Goal: Task Accomplishment & Management: Manage account settings

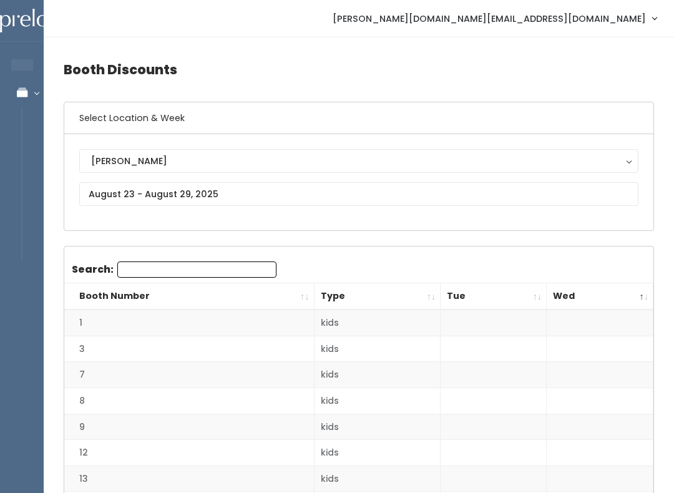
click at [645, 296] on th "Wed" at bounding box center [600, 296] width 107 height 27
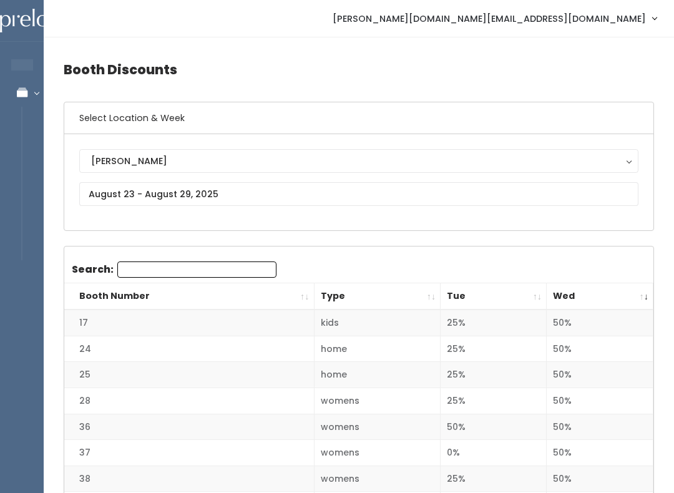
click at [646, 294] on th "Wed" at bounding box center [600, 296] width 107 height 27
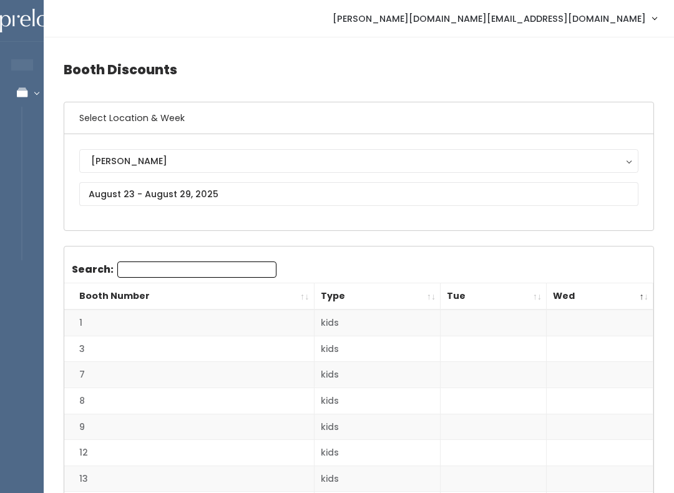
click at [640, 299] on th "Wed" at bounding box center [600, 296] width 107 height 27
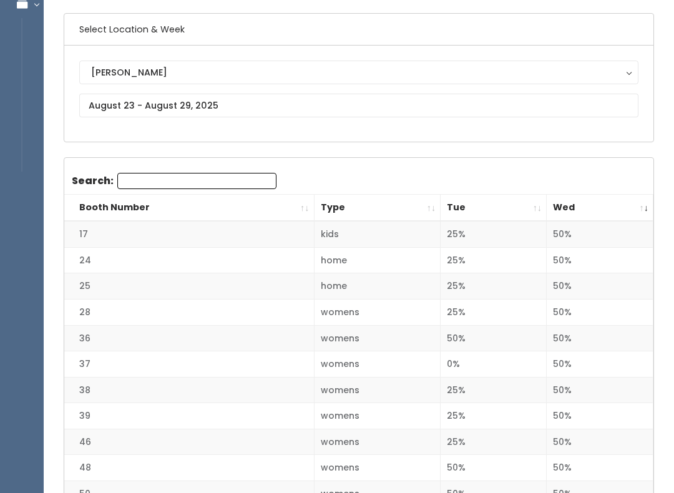
scroll to position [77, 0]
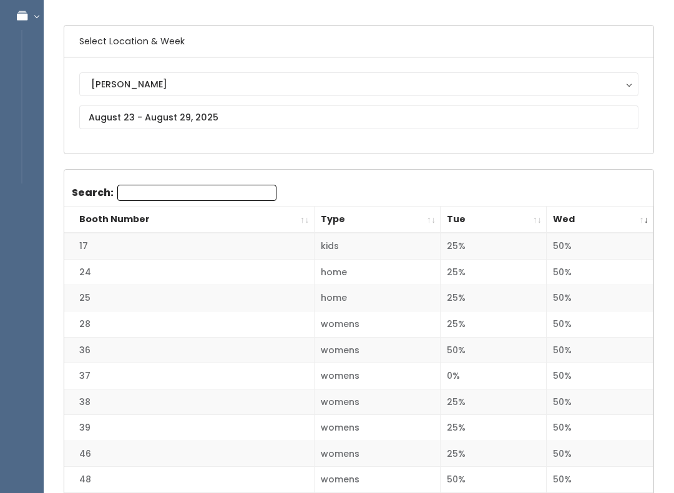
click at [648, 215] on th "Wed" at bounding box center [600, 220] width 107 height 27
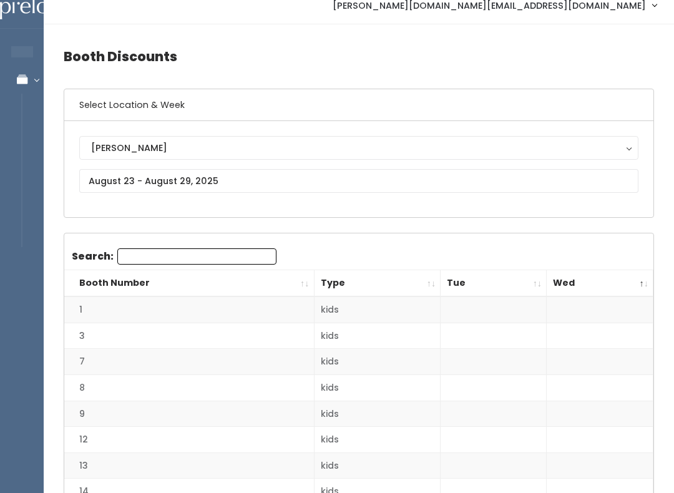
scroll to position [0, 0]
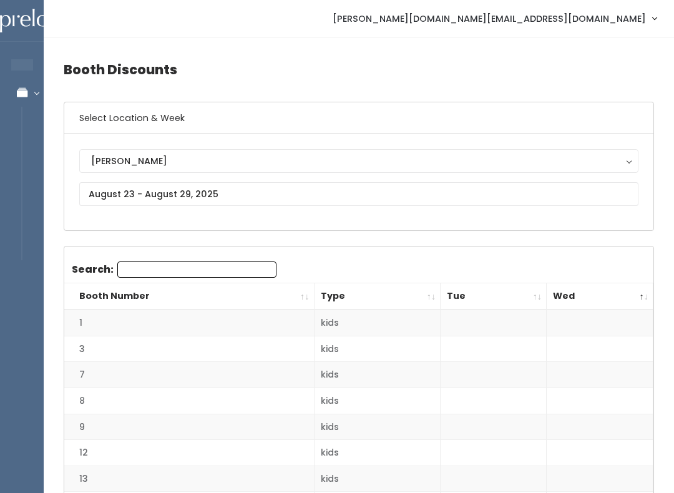
click at [648, 296] on th "Wed" at bounding box center [600, 296] width 107 height 27
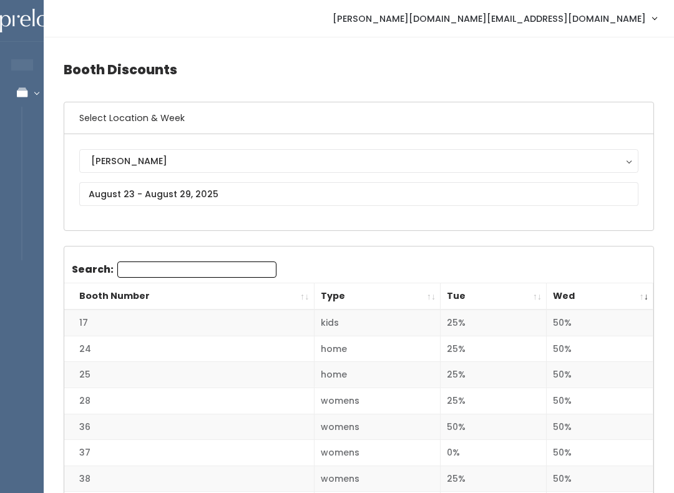
click at [647, 296] on th "Wed" at bounding box center [600, 296] width 107 height 27
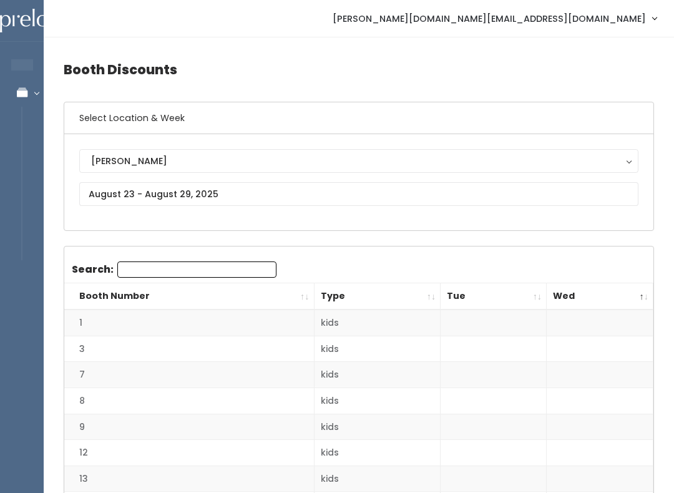
click at [647, 291] on th "Wed" at bounding box center [600, 296] width 107 height 27
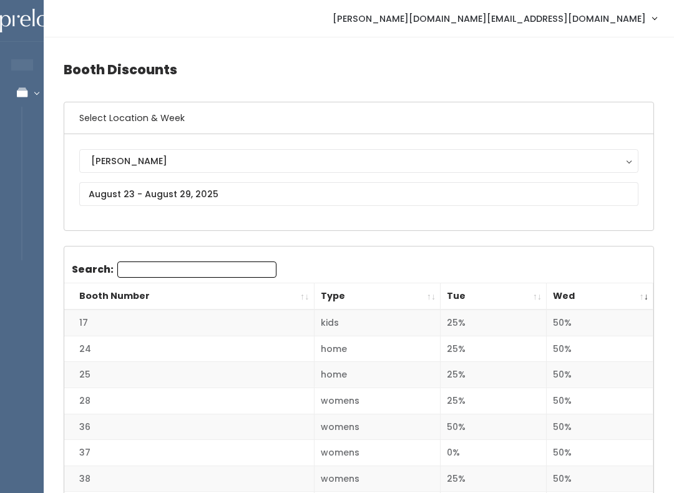
click at [648, 295] on th "Wed" at bounding box center [600, 296] width 107 height 27
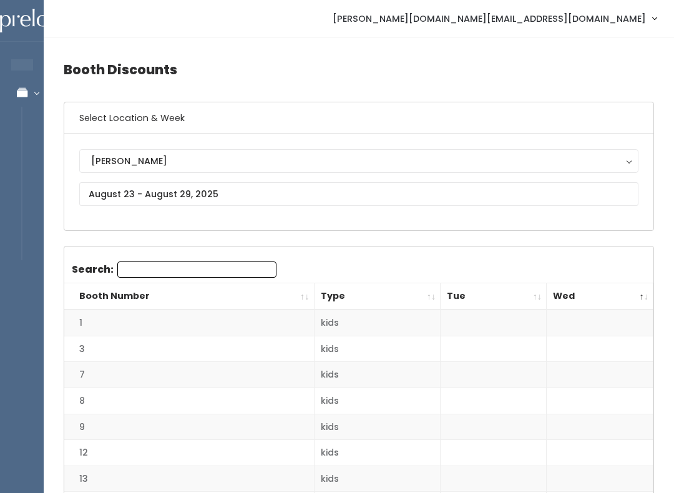
click at [646, 290] on th "Wed" at bounding box center [600, 296] width 107 height 27
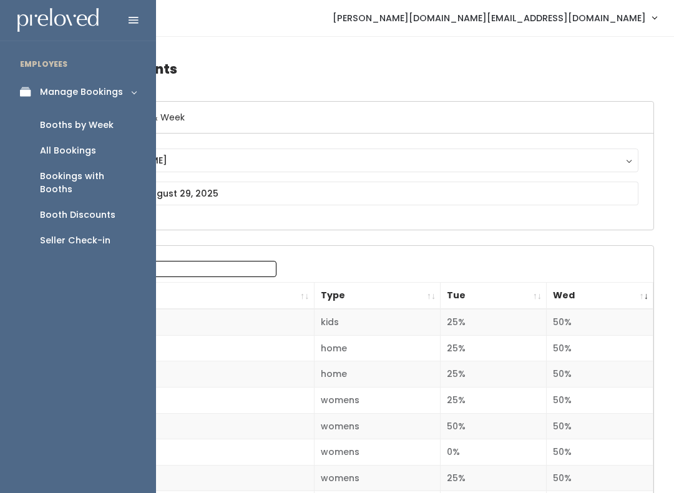
scroll to position [1, 0]
click at [104, 208] on div "Booth Discounts" at bounding box center [77, 214] width 75 height 13
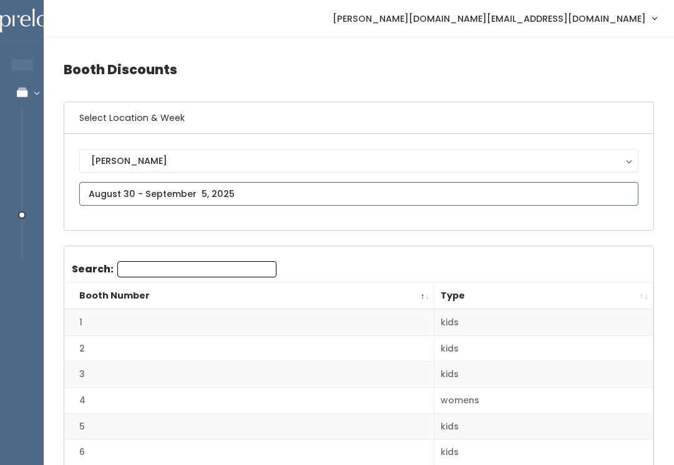
click at [230, 192] on input "text" at bounding box center [358, 194] width 559 height 24
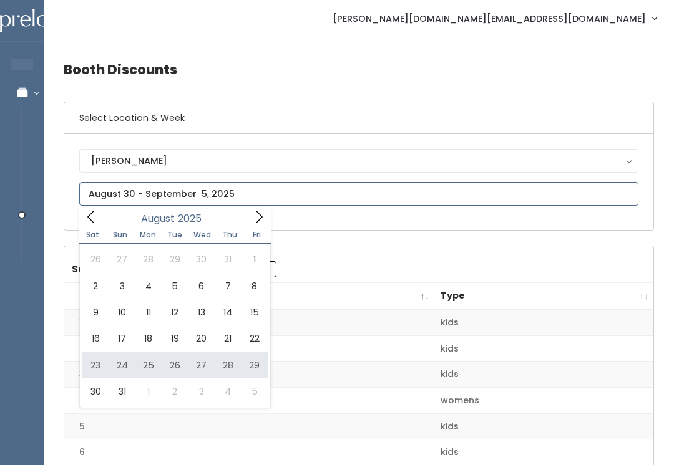
type input "August 23 to August 29"
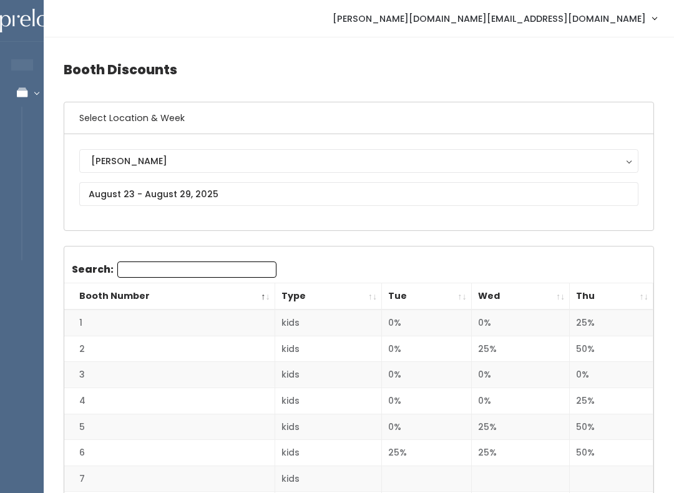
click at [641, 296] on th "Thu" at bounding box center [612, 296] width 84 height 27
click at [645, 291] on th "Thu" at bounding box center [612, 296] width 84 height 27
click at [646, 291] on th "Thu" at bounding box center [612, 296] width 84 height 27
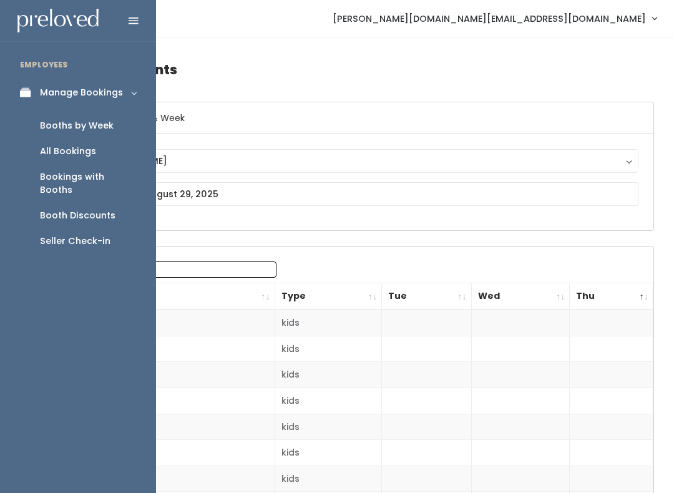
click at [56, 122] on div "Booths by Week" at bounding box center [77, 125] width 74 height 13
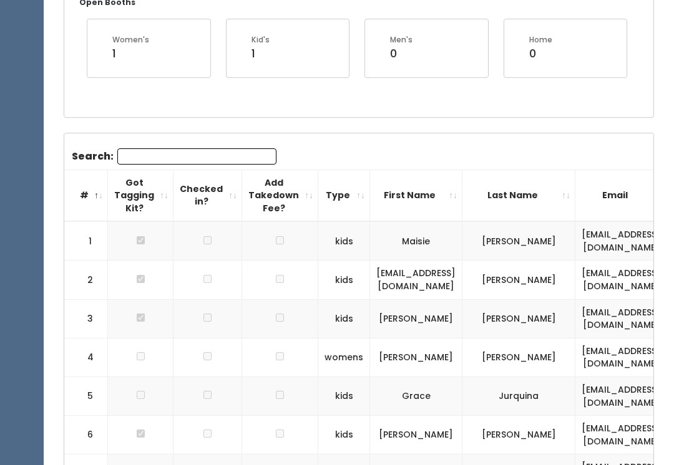
scroll to position [0, 17]
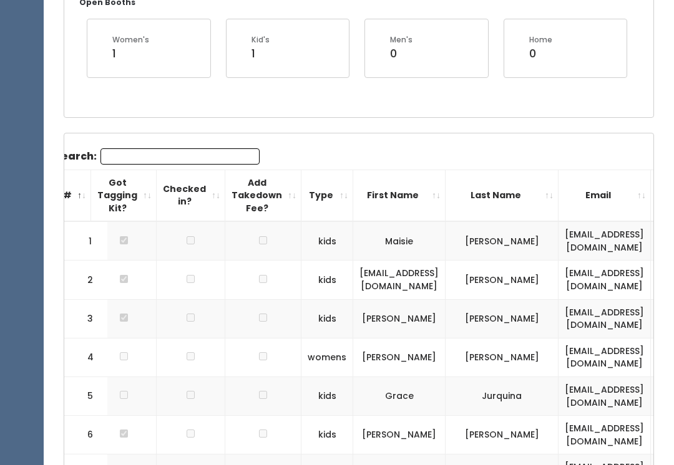
click at [636, 212] on th "Email" at bounding box center [604, 196] width 92 height 52
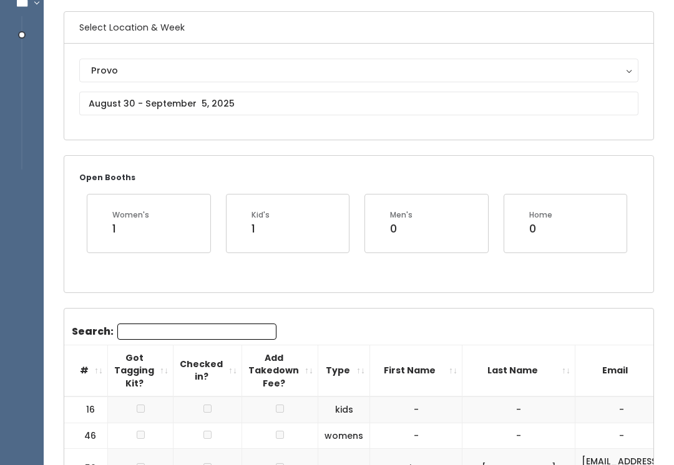
scroll to position [89, 0]
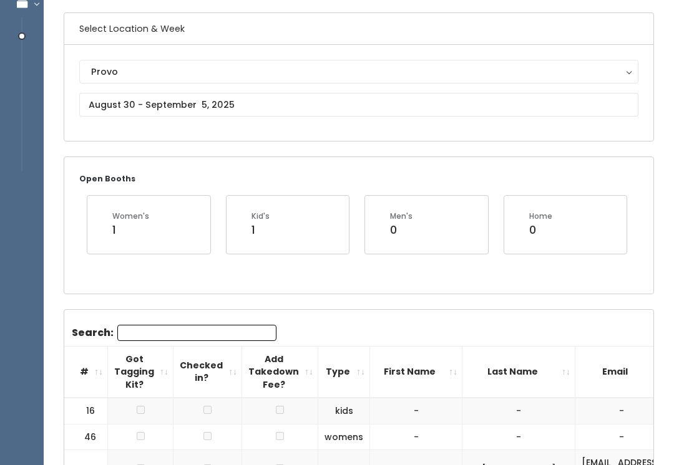
click at [407, 64] on button "Provo" at bounding box center [358, 72] width 559 height 24
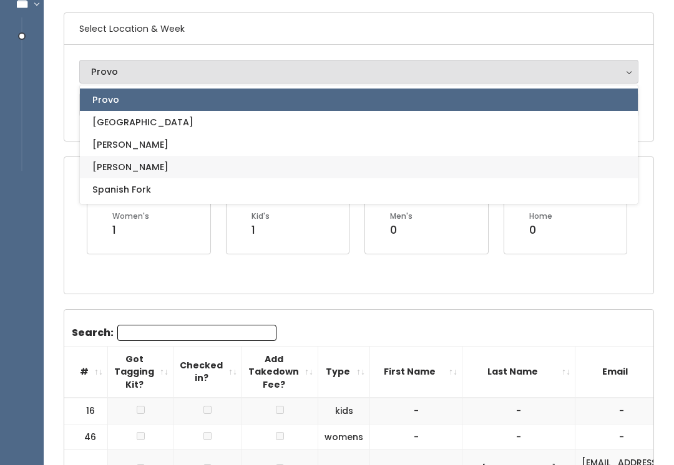
click at [130, 167] on link "[PERSON_NAME]" at bounding box center [359, 167] width 558 height 22
select select "3"
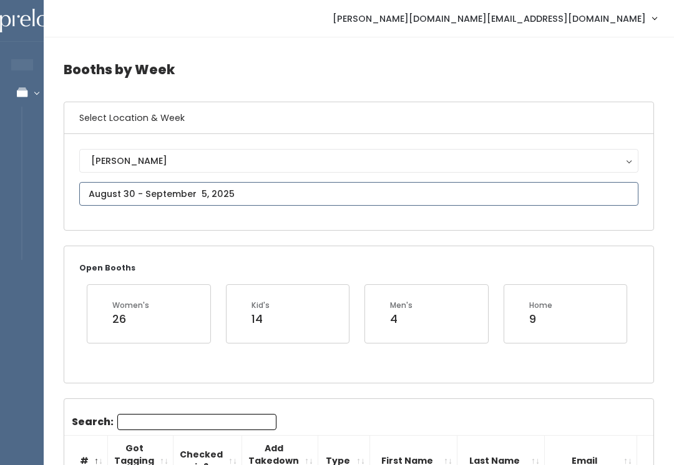
click at [214, 189] on input "text" at bounding box center [358, 194] width 559 height 24
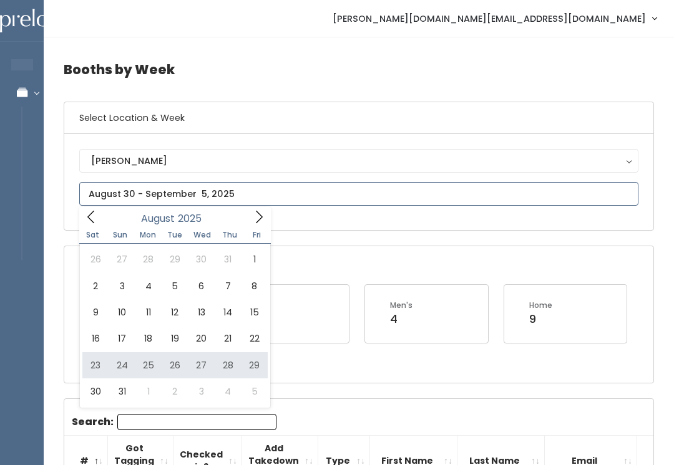
type input "August 23 to August 29"
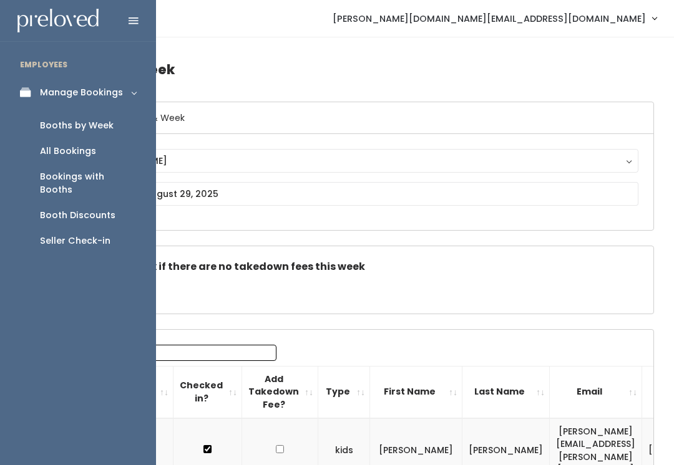
click at [92, 209] on div "Booth Discounts" at bounding box center [77, 215] width 75 height 13
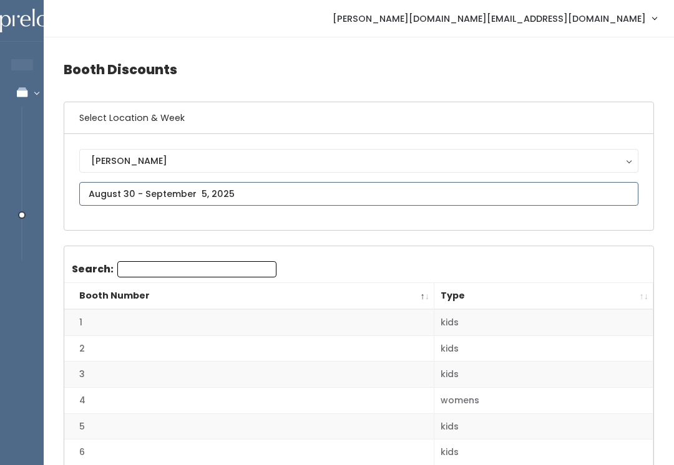
click at [236, 191] on input "text" at bounding box center [358, 194] width 559 height 24
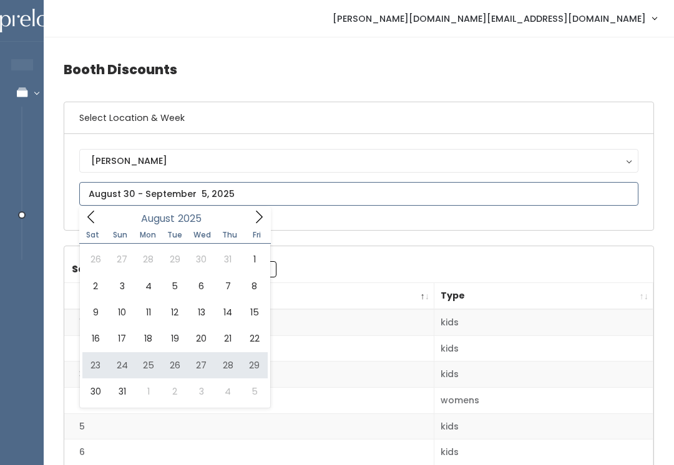
type input "August 23 to August 29"
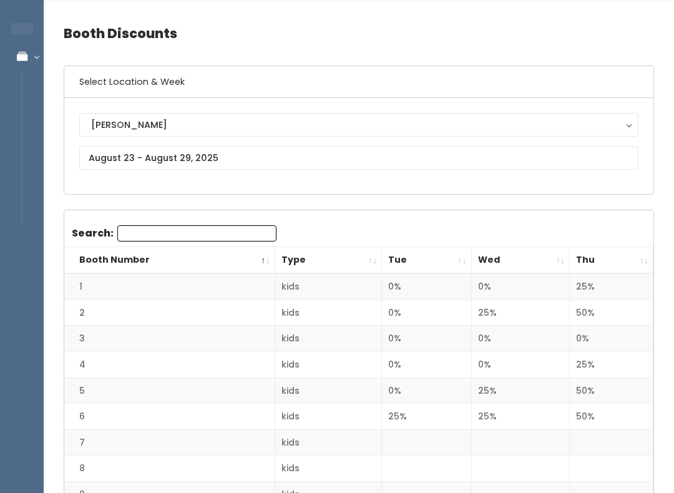
click at [648, 256] on th "Thu" at bounding box center [612, 261] width 84 height 27
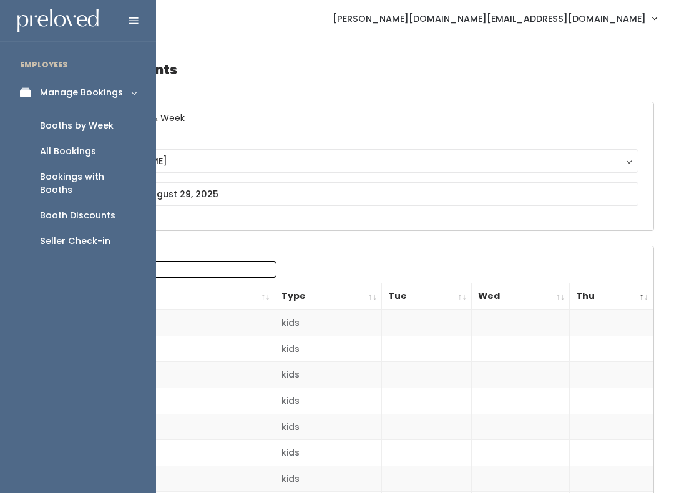
click at [28, 179] on link "Bookings with Booths" at bounding box center [78, 183] width 156 height 39
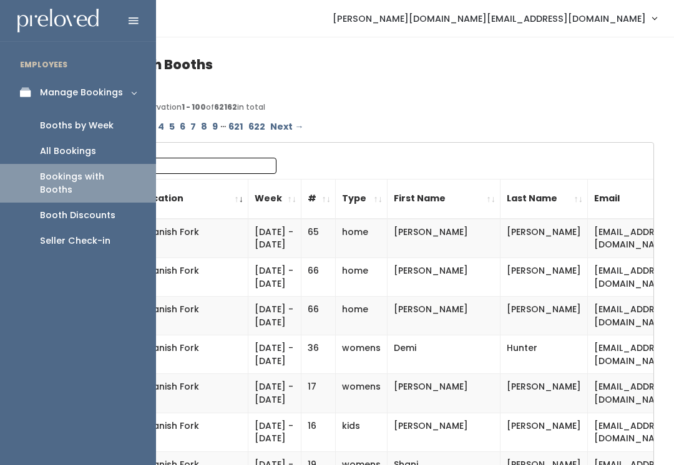
click at [101, 127] on div "Booths by Week" at bounding box center [77, 125] width 74 height 13
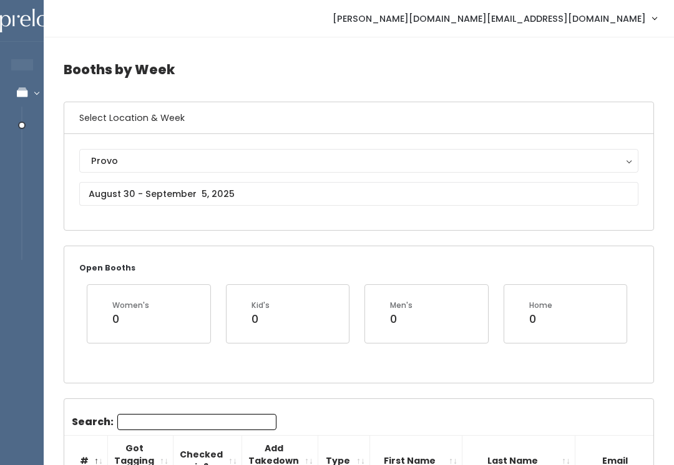
click at [306, 160] on div "Provo" at bounding box center [358, 161] width 535 height 14
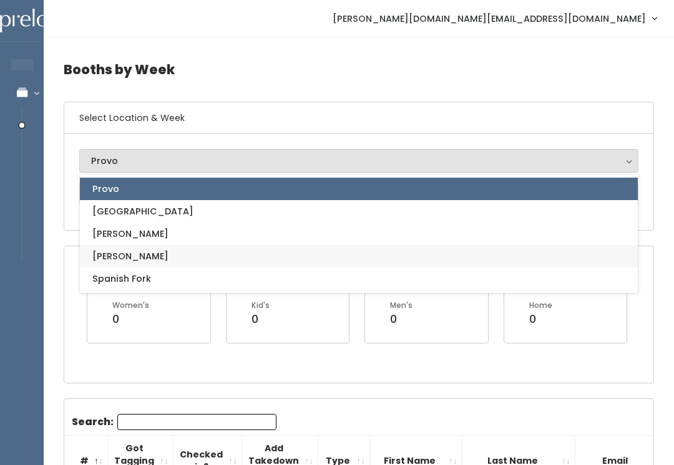
click at [234, 256] on link "[PERSON_NAME]" at bounding box center [359, 256] width 558 height 22
select select "3"
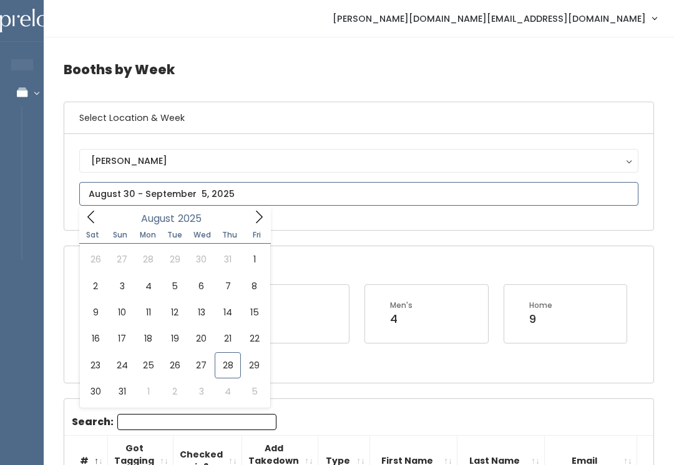
type input "August 23 to August 29"
